Goal: Register for event/course

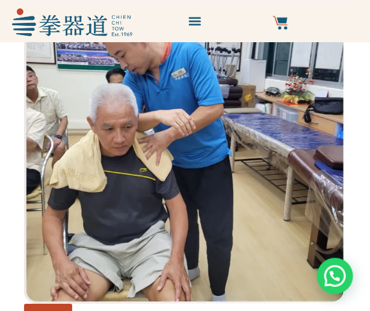
scroll to position [4461, 0]
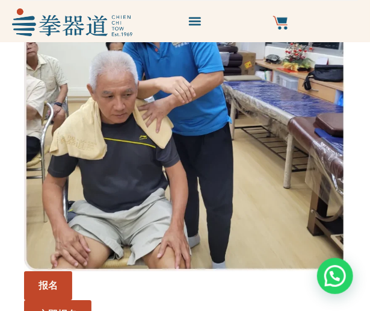
click at [257, 151] on img at bounding box center [185, 110] width 322 height 322
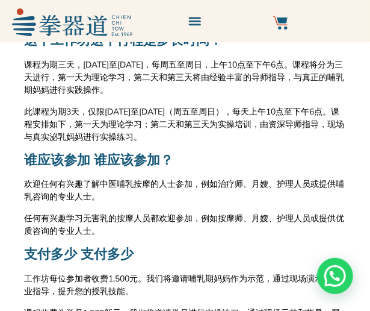
scroll to position [611, 0]
